Goal: Information Seeking & Learning: Learn about a topic

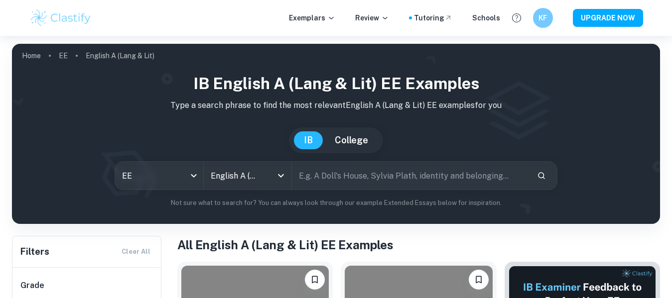
click at [339, 181] on input "text" at bounding box center [410, 176] width 237 height 28
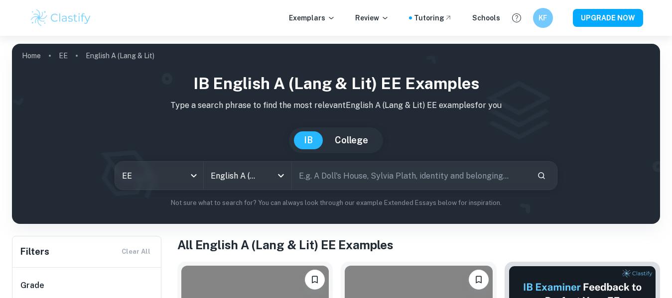
click at [339, 181] on input "text" at bounding box center [410, 176] width 237 height 28
type input "essay"
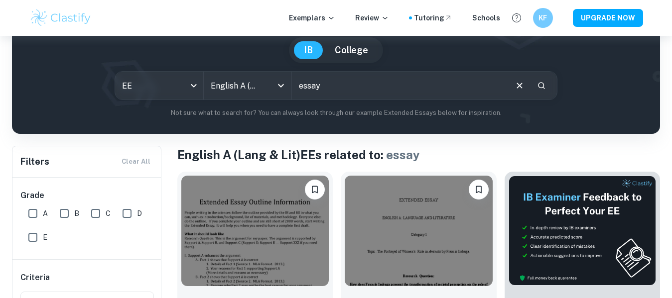
scroll to position [161, 0]
